Goal: Communication & Community: Answer question/provide support

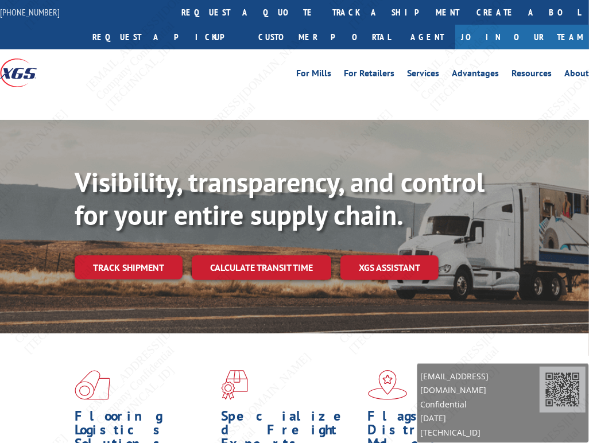
scroll to position [57, 0]
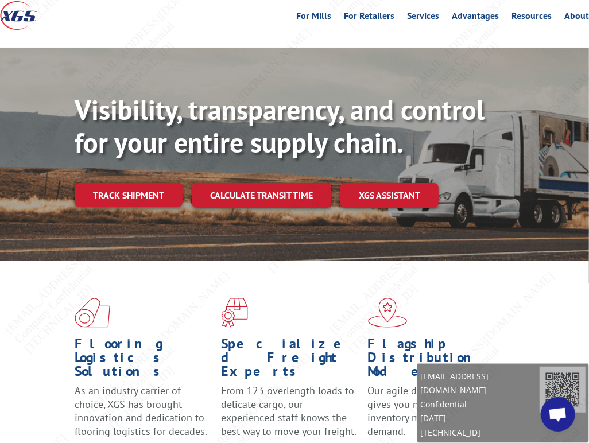
click at [565, 415] on span "Open chat" at bounding box center [557, 415] width 19 height 16
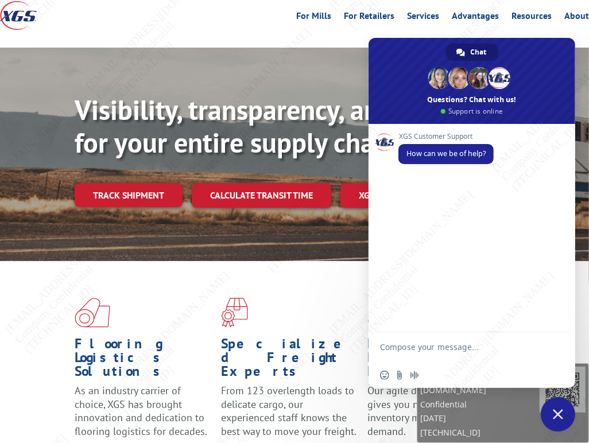
click at [462, 347] on textarea "Compose your message..." at bounding box center [459, 352] width 158 height 21
click at [417, 349] on textarea "Hi, can you check the pickup status for me?" at bounding box center [459, 347] width 158 height 31
paste textarea "Disp# 00065706"
click at [458, 357] on textarea "Hi, can you check the pickup status for me? Pickup # Disp# 00065706" at bounding box center [459, 352] width 158 height 21
type textarea "Hi, can you check the pickup status for me? Pickup # 00065706"
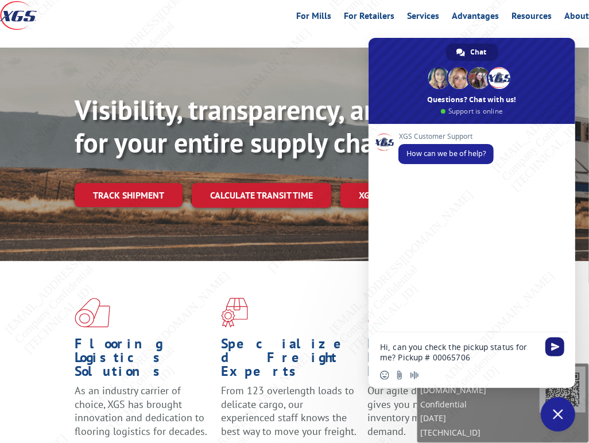
click at [558, 351] on span "Send" at bounding box center [555, 347] width 9 height 9
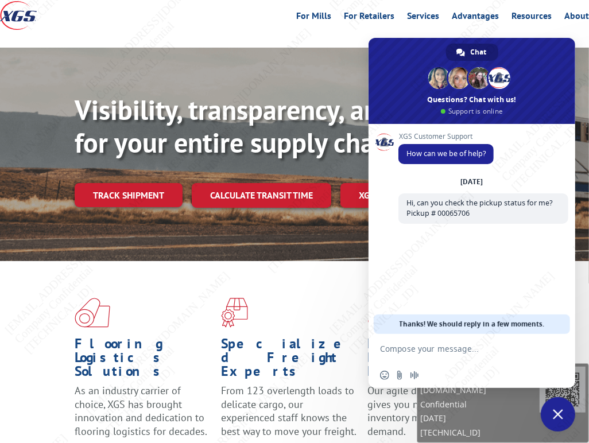
click at [238, 17] on div "For Mills For Retailers Services Advantages Resources About For Mills For Retai…" at bounding box center [368, 15] width 442 height 17
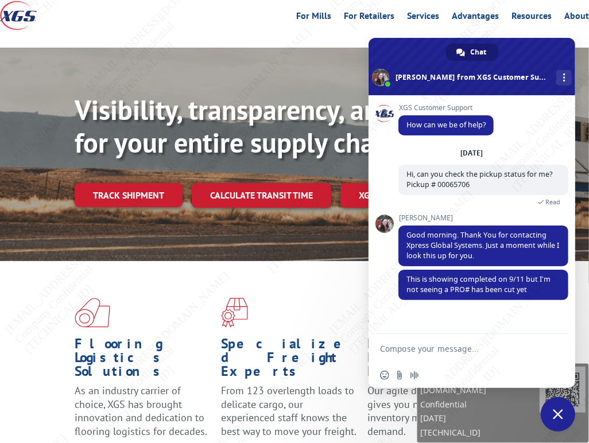
click at [442, 349] on textarea "Compose your message..." at bounding box center [459, 349] width 158 height 10
type textarea "M"
type textarea "I"
type textarea "Hi, thanks for the response, may I know the reason?"
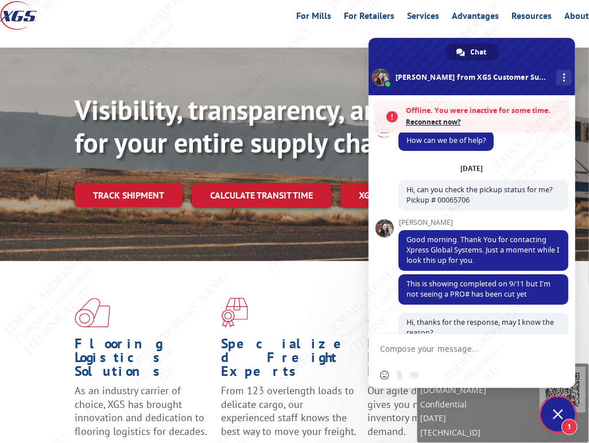
scroll to position [73, 0]
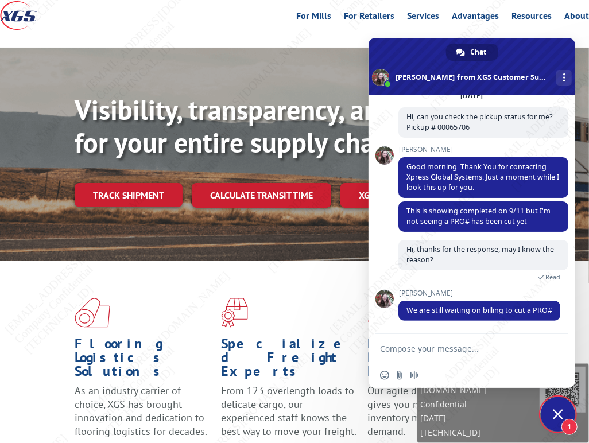
click at [442, 348] on textarea "Compose your message..." at bounding box center [459, 349] width 158 height 10
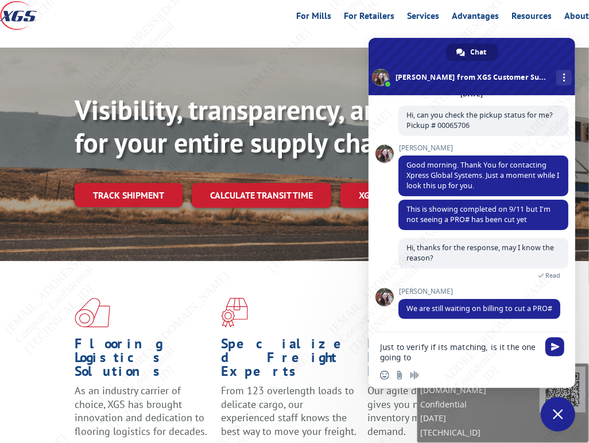
paste textarea "75207"
paste textarea "1.0 Pallet 1,596 lb"
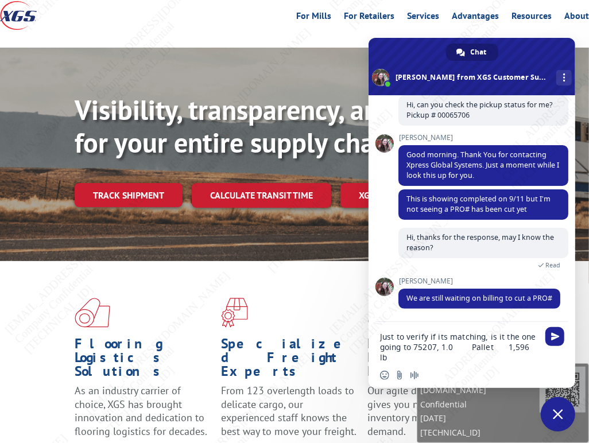
type textarea "Just to verify if its matching, is it the one going to 75207, 1.0 Pallet 1,596 …"
click at [554, 334] on span "Send" at bounding box center [555, 336] width 9 height 9
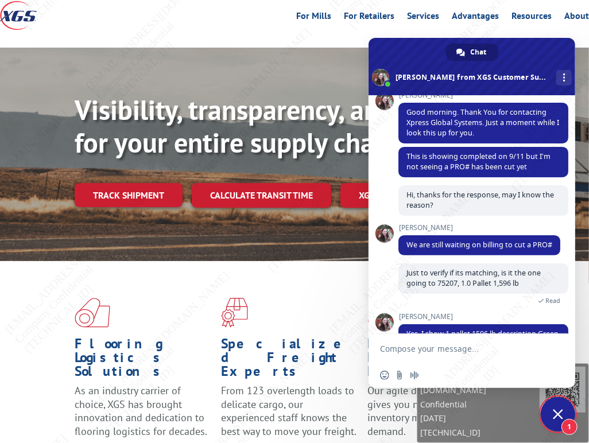
scroll to position [163, 0]
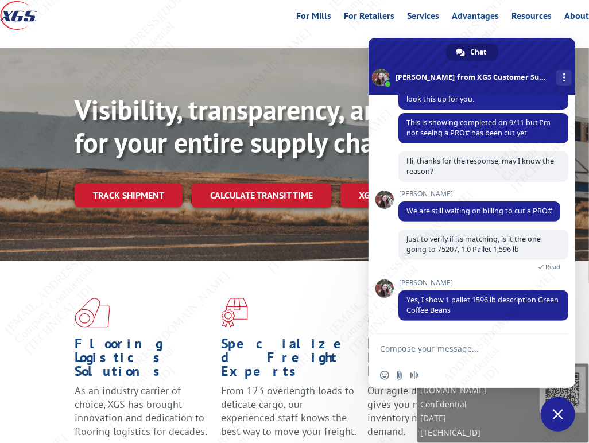
click at [451, 345] on textarea "Compose your message..." at bounding box center [459, 349] width 158 height 10
type textarea "Alright, thanks! I'll follow up [DATE]"
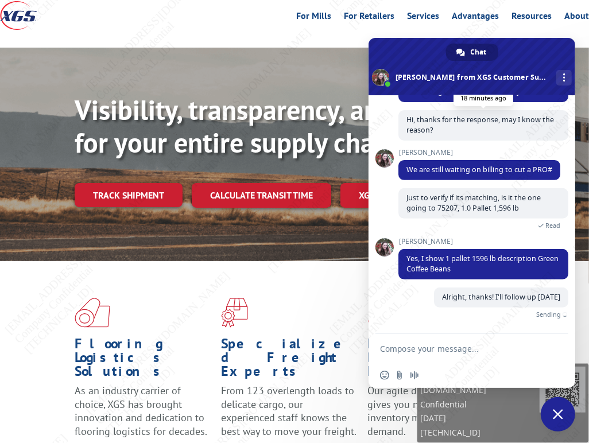
scroll to position [90, 0]
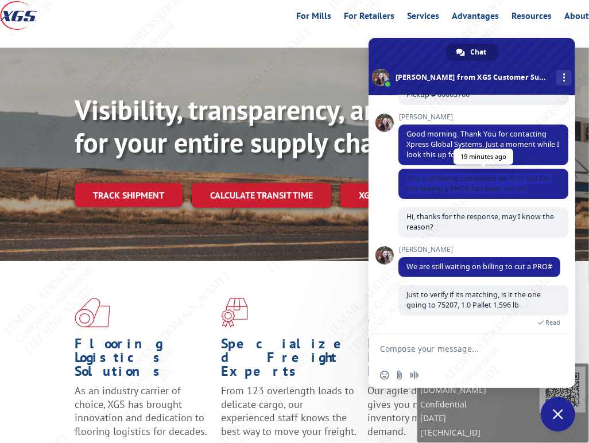
copy span "This is showing completed on 9/11 but I'm not seeing a PRO# has been cut yet"
drag, startPoint x: 406, startPoint y: 180, endPoint x: 529, endPoint y: 194, distance: 123.6
click at [529, 194] on span "This is showing completed on 9/11 but I'm not seeing a PRO# has been cut yet" at bounding box center [483, 184] width 170 height 30
drag, startPoint x: 414, startPoint y: 42, endPoint x: 416, endPoint y: 71, distance: 29.3
click at [416, 71] on span at bounding box center [471, 66] width 207 height 57
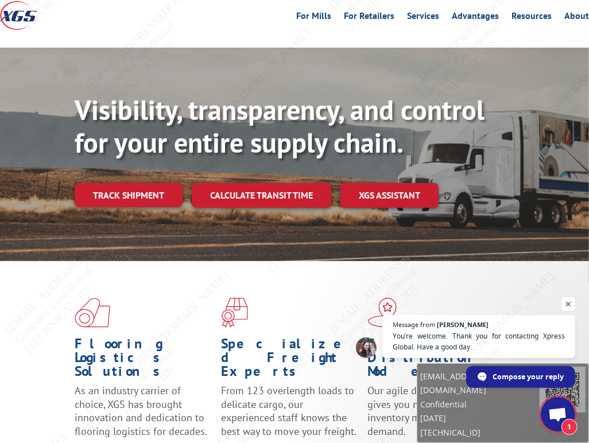
click at [557, 419] on span "Open chat" at bounding box center [557, 415] width 19 height 16
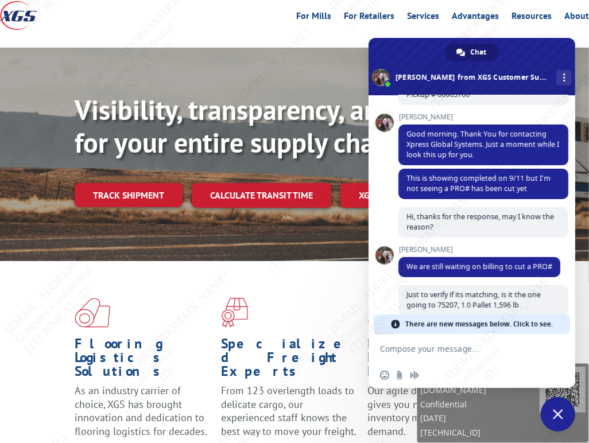
scroll to position [262, 0]
